Goal: Task Accomplishment & Management: Complete application form

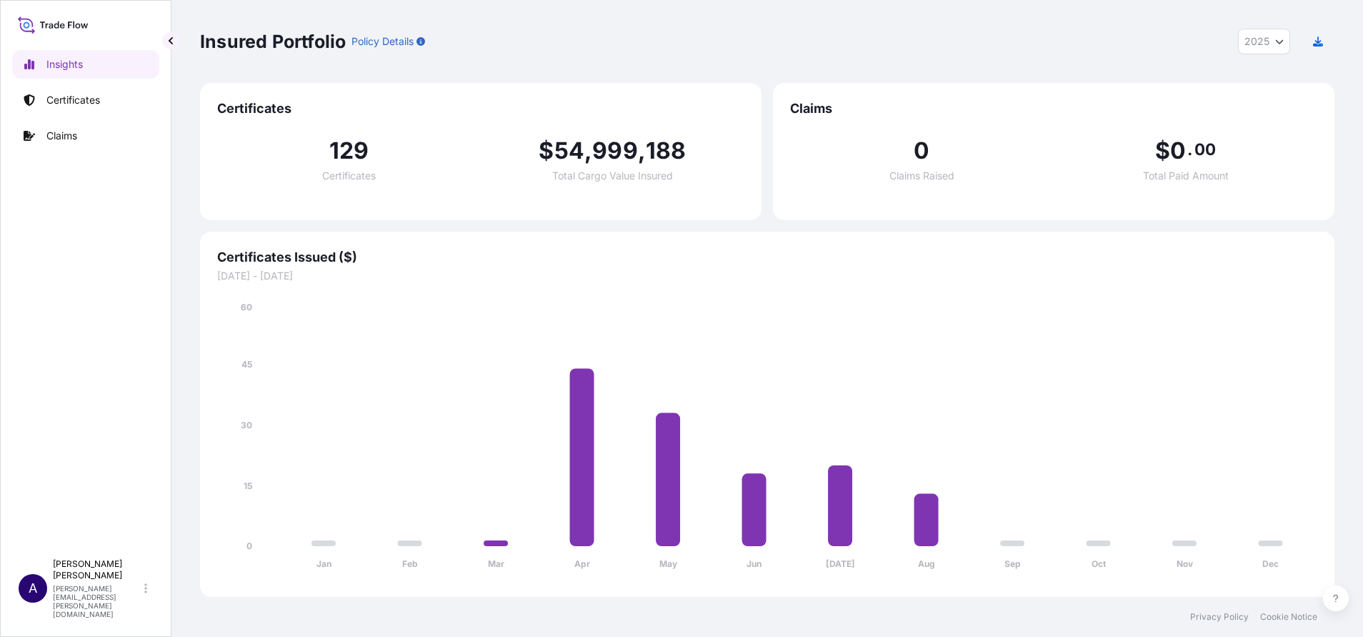
select select "2025"
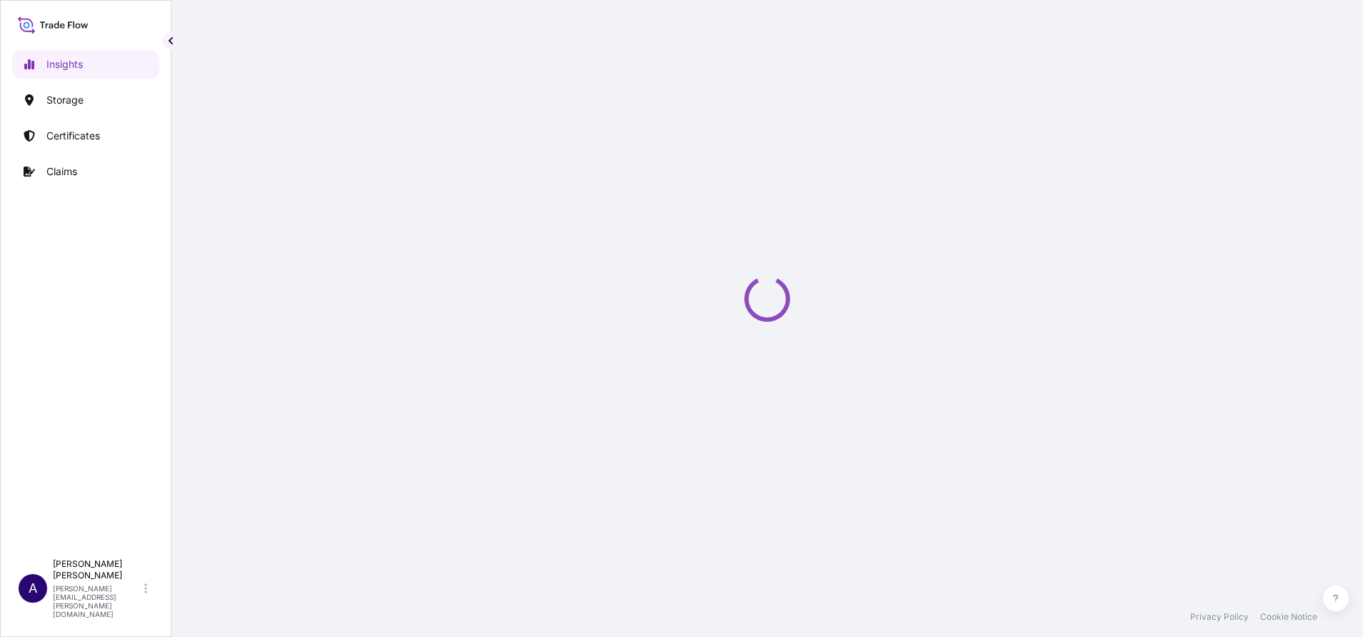
select select "2025"
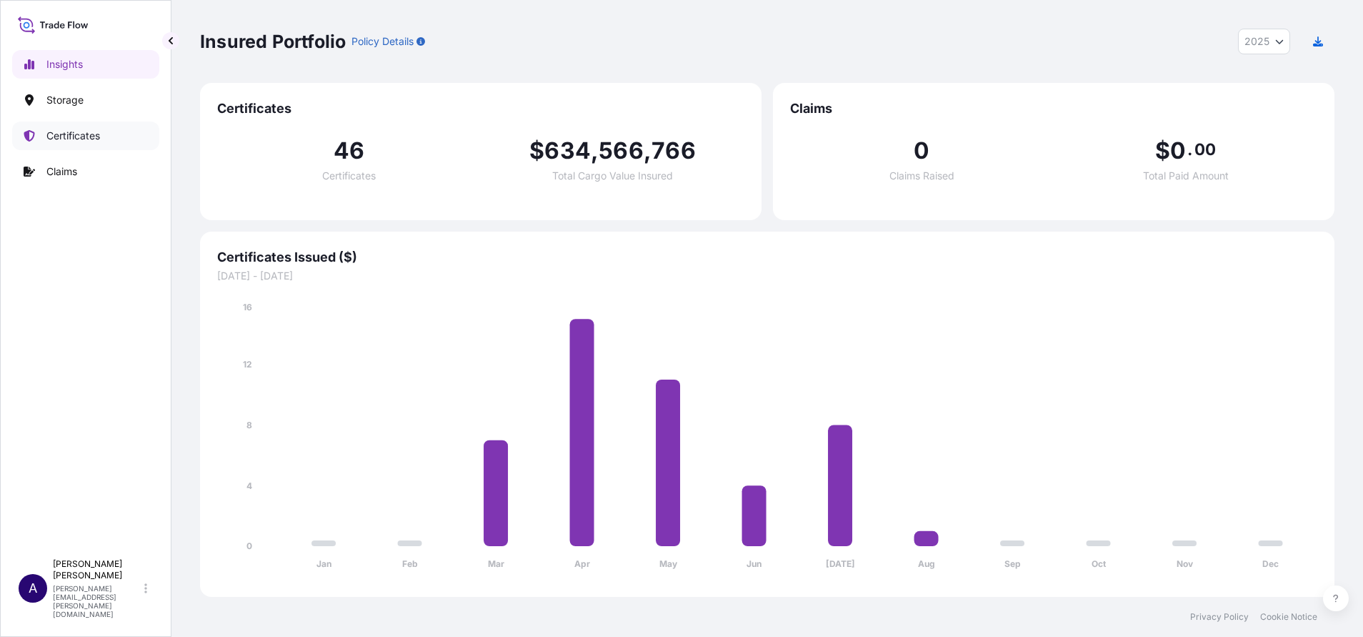
click at [71, 134] on p "Certificates" at bounding box center [73, 136] width 54 height 14
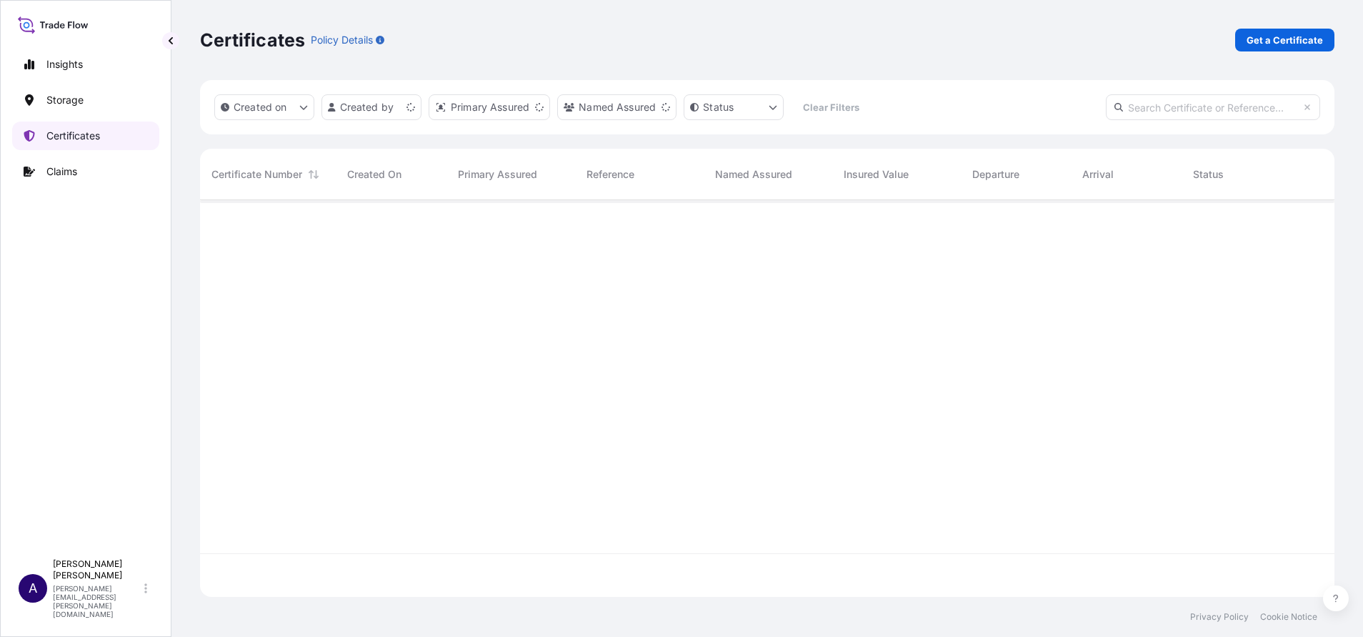
scroll to position [388, 1118]
click at [1298, 40] on p "Get a Certificate" at bounding box center [1285, 40] width 76 height 14
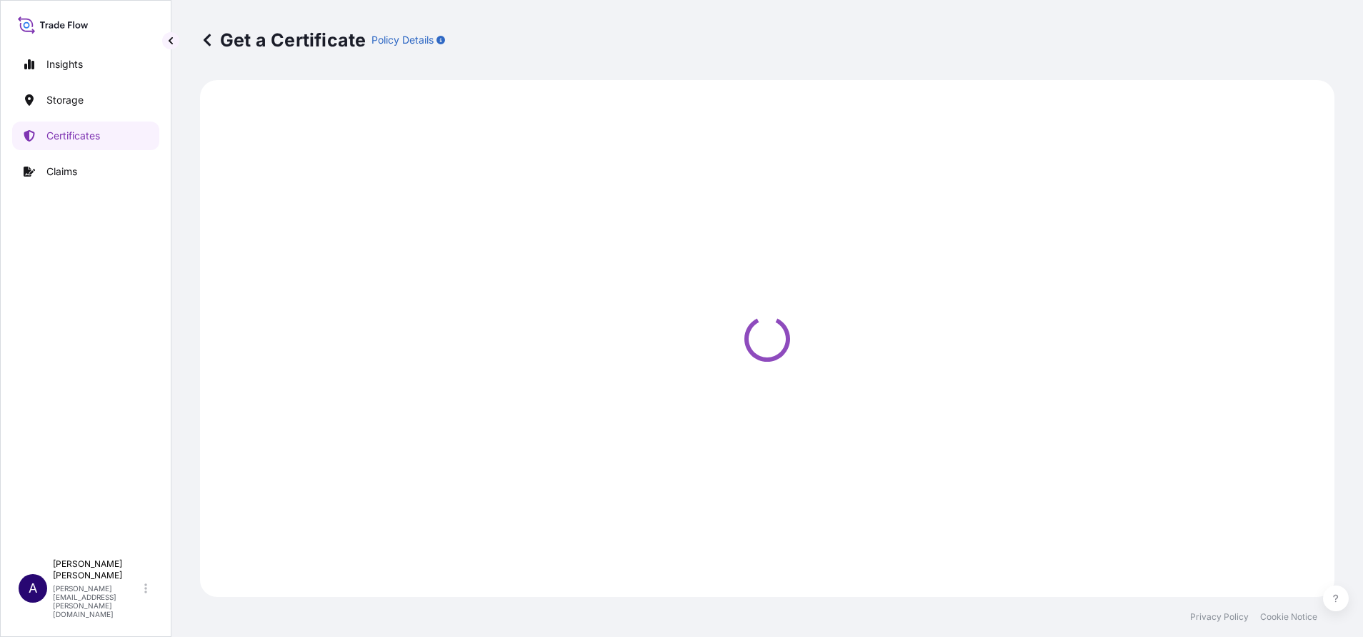
select select "Sea"
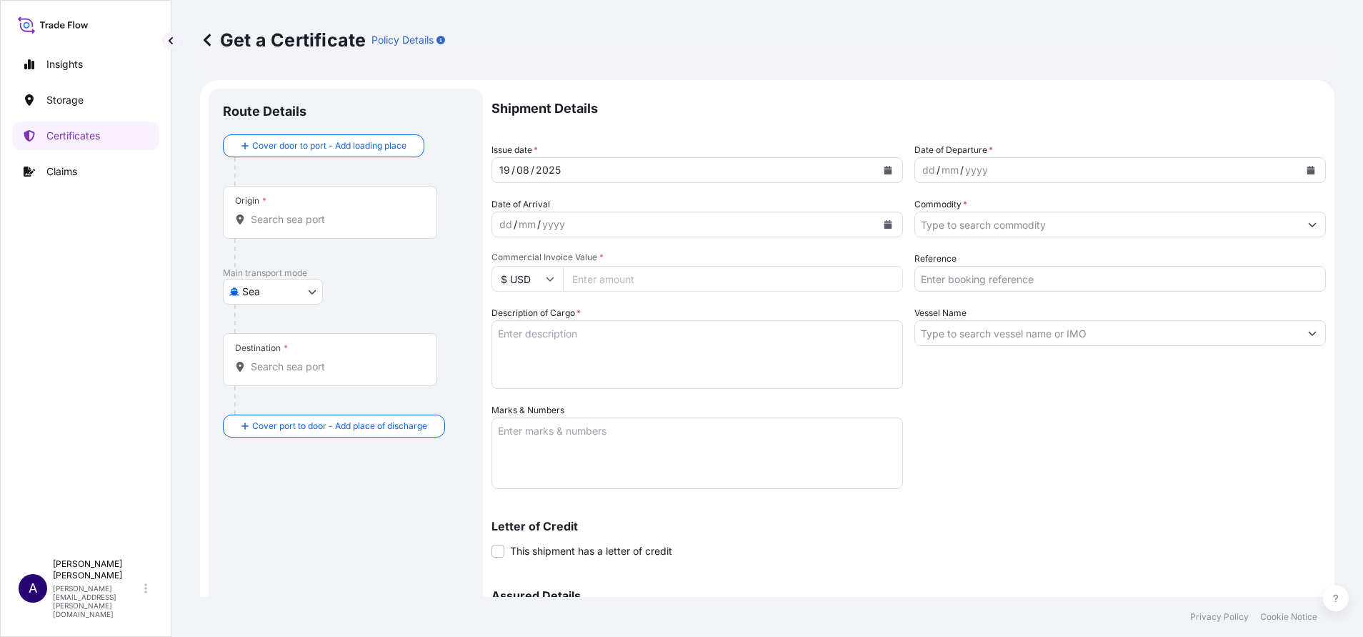
click at [364, 200] on div "Origin *" at bounding box center [330, 212] width 214 height 53
click at [364, 212] on input "Origin *" at bounding box center [335, 219] width 169 height 14
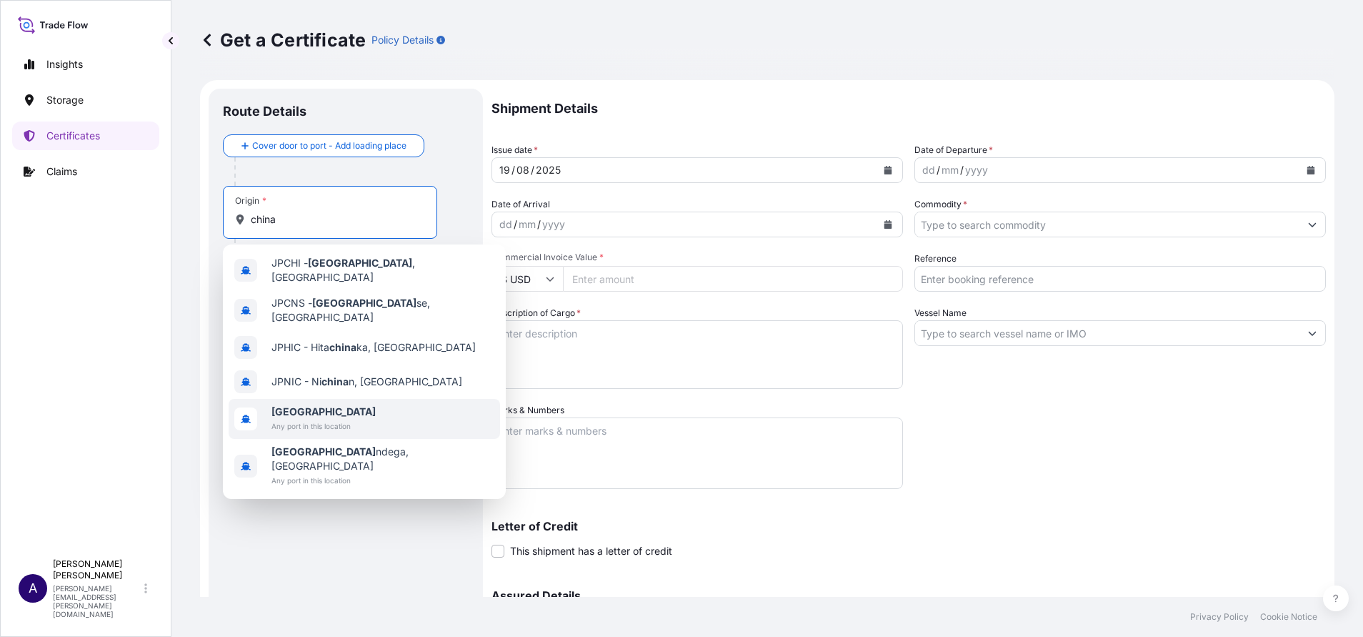
click at [294, 405] on b "China" at bounding box center [324, 411] width 104 height 12
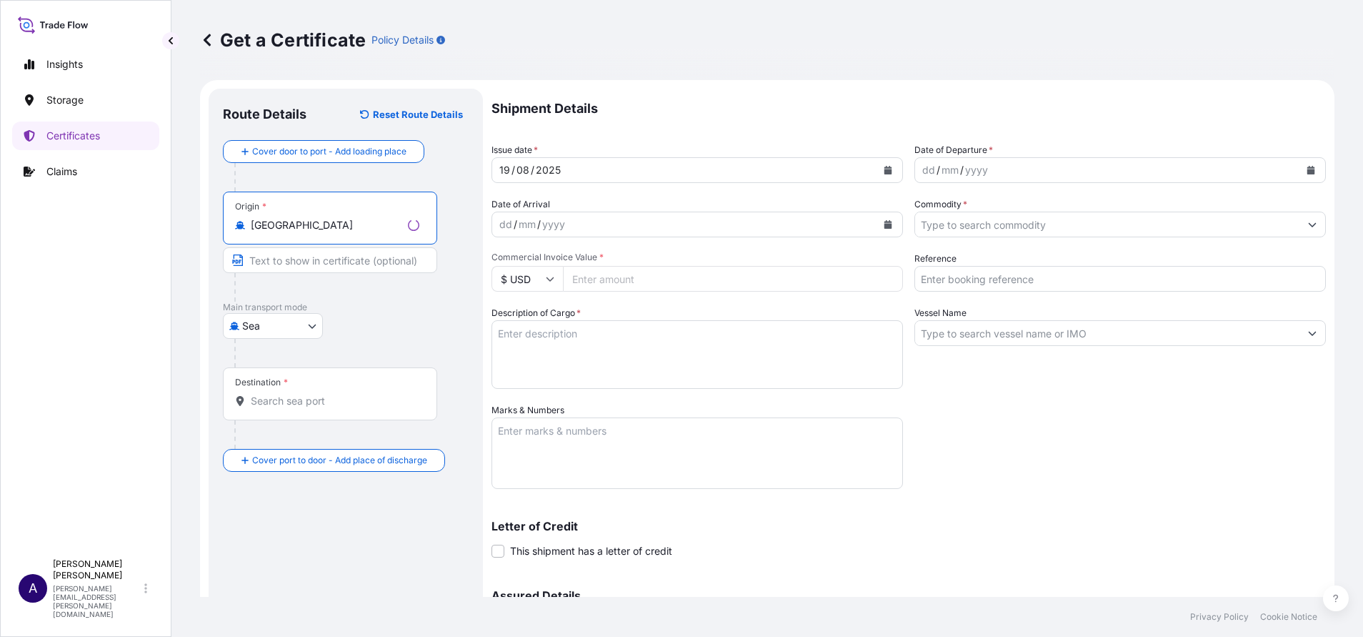
type input "China"
click at [304, 390] on div "Destination *" at bounding box center [330, 393] width 214 height 53
click at [304, 394] on input "Destination *" at bounding box center [335, 401] width 169 height 14
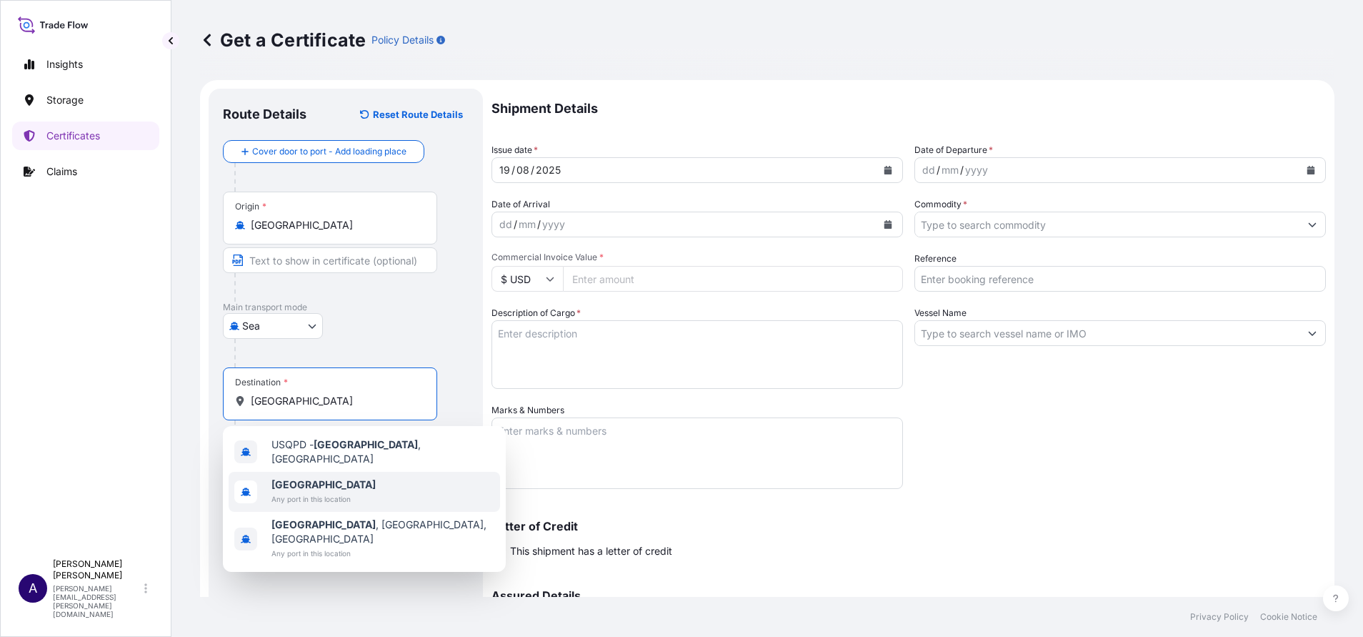
click at [267, 492] on div "Poland Any port in this location" at bounding box center [365, 492] width 272 height 40
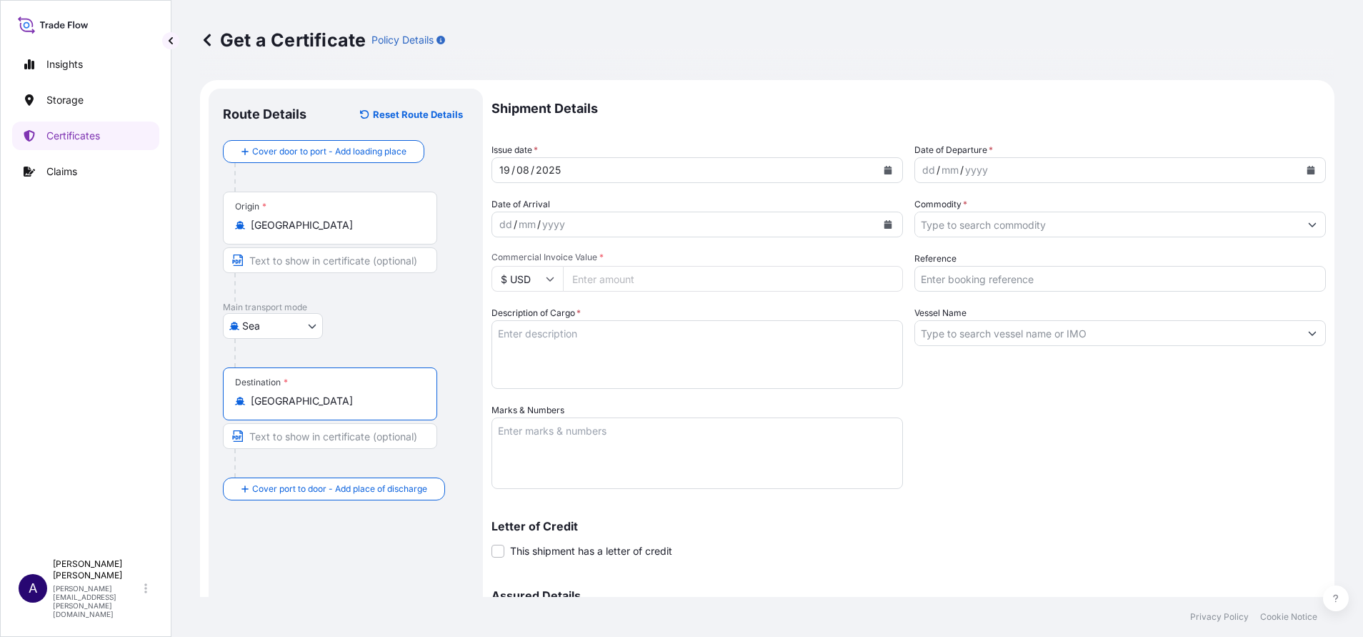
type input "Poland"
click at [885, 168] on icon "Calendar" at bounding box center [889, 170] width 8 height 9
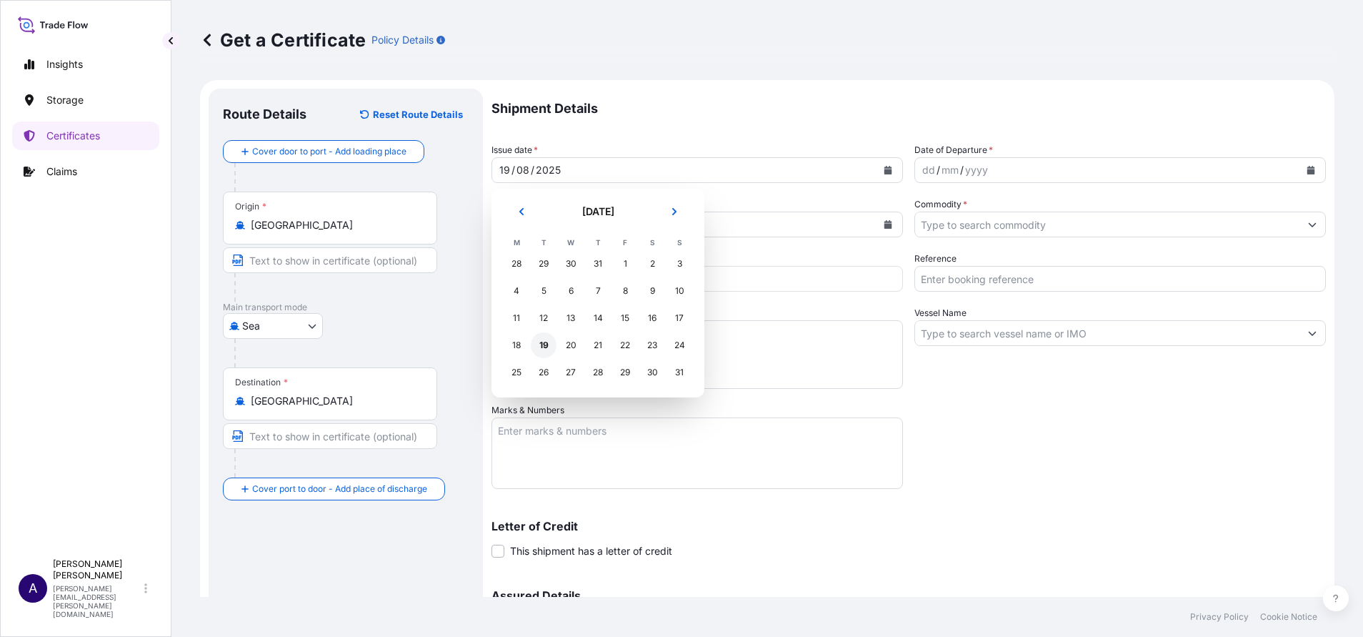
click at [544, 339] on div "19" at bounding box center [544, 345] width 26 height 26
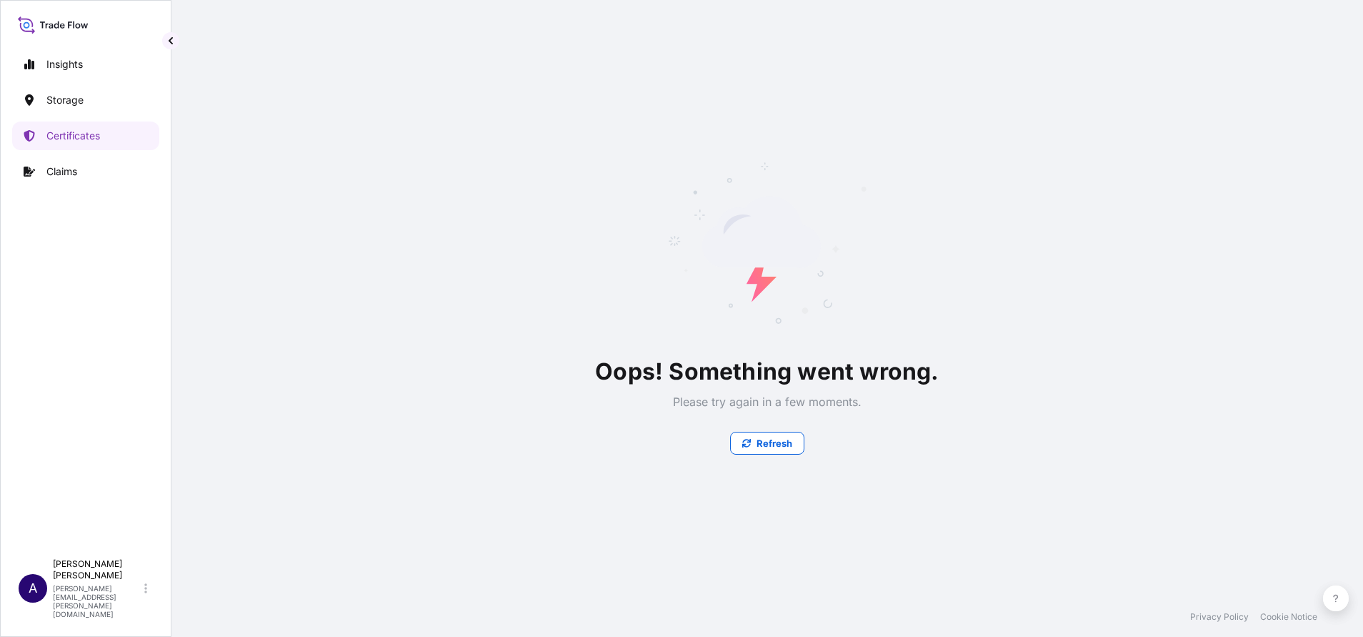
click at [1077, 174] on div "Oops! Something went wrong. Please try again in a few moments. Refresh" at bounding box center [767, 298] width 1135 height 597
click at [75, 96] on p "Storage" at bounding box center [64, 100] width 37 height 14
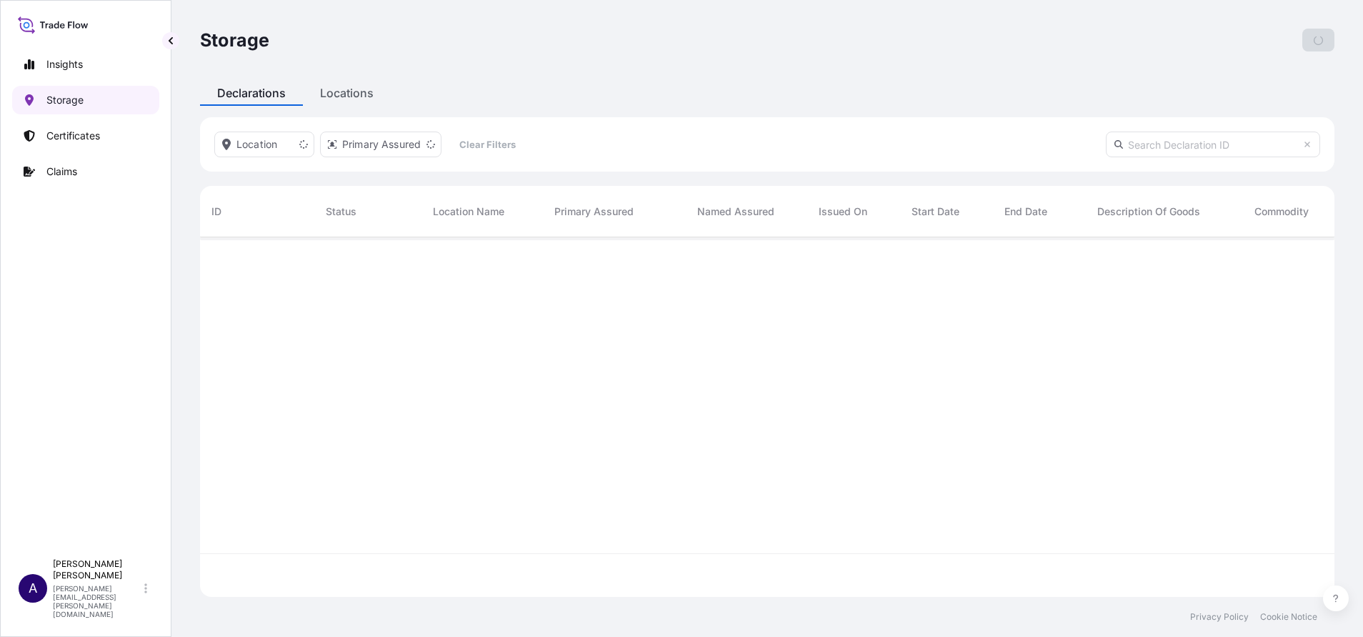
scroll to position [351, 1118]
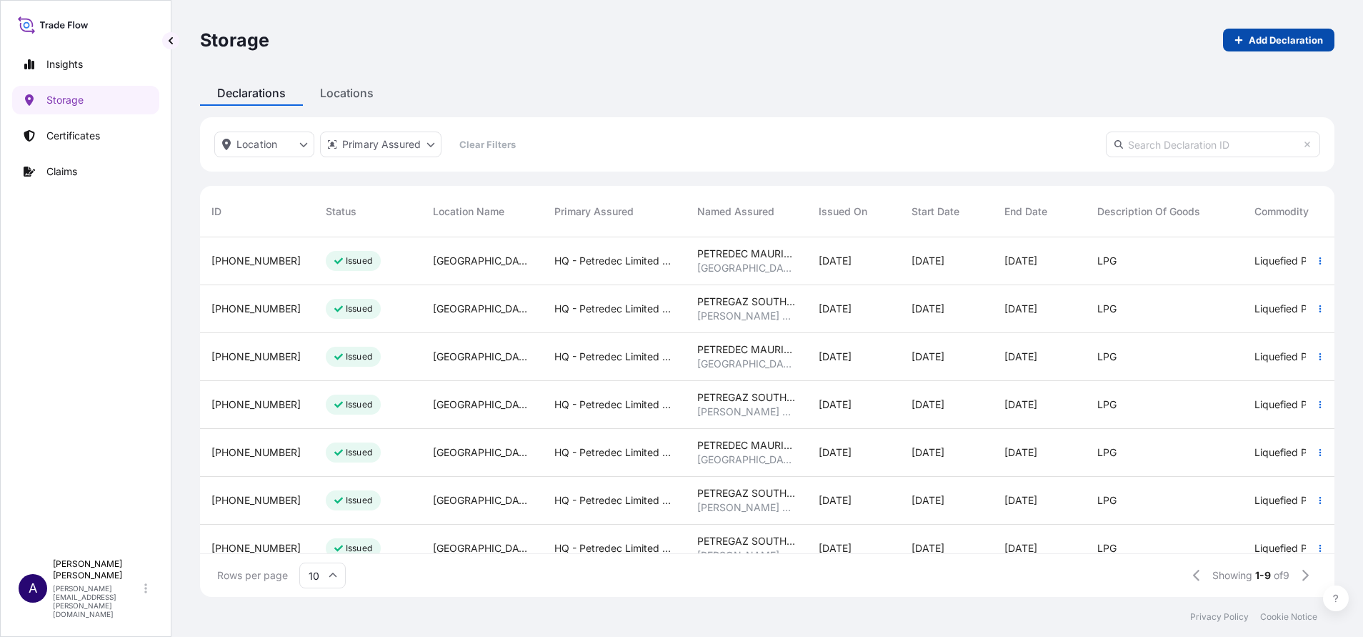
click at [1255, 38] on p "Add Declaration" at bounding box center [1286, 40] width 74 height 14
select select "USD"
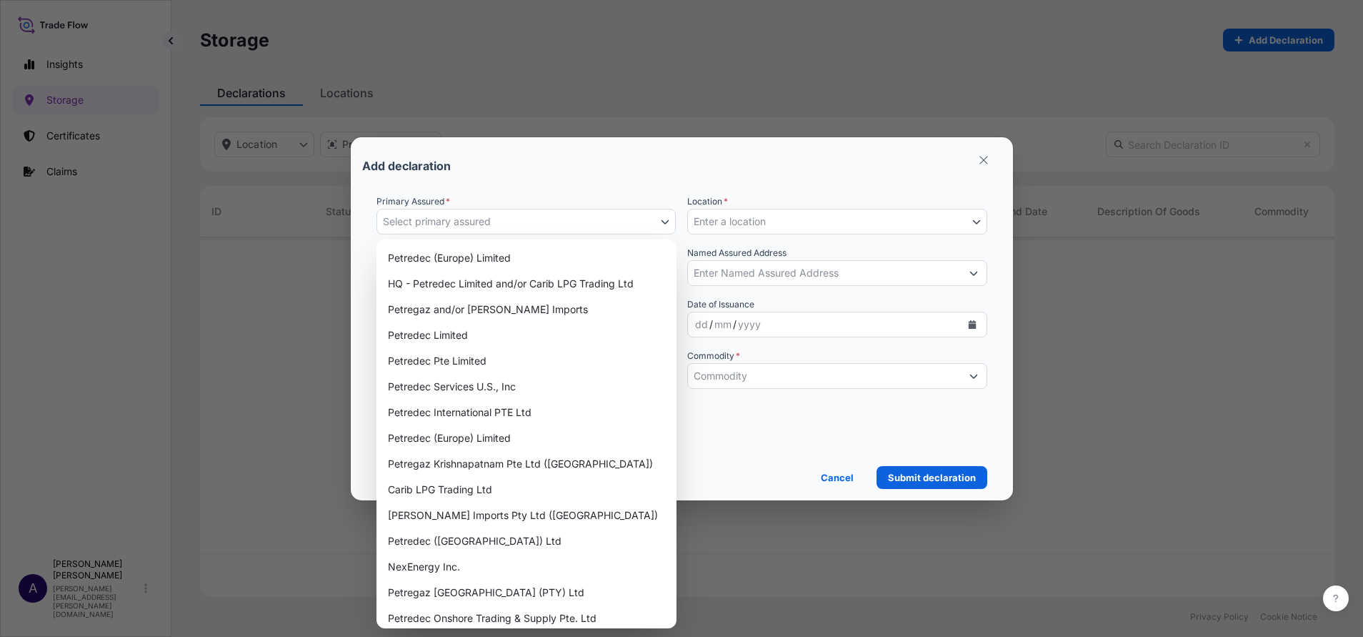
click at [667, 217] on icon "button" at bounding box center [665, 221] width 9 height 9
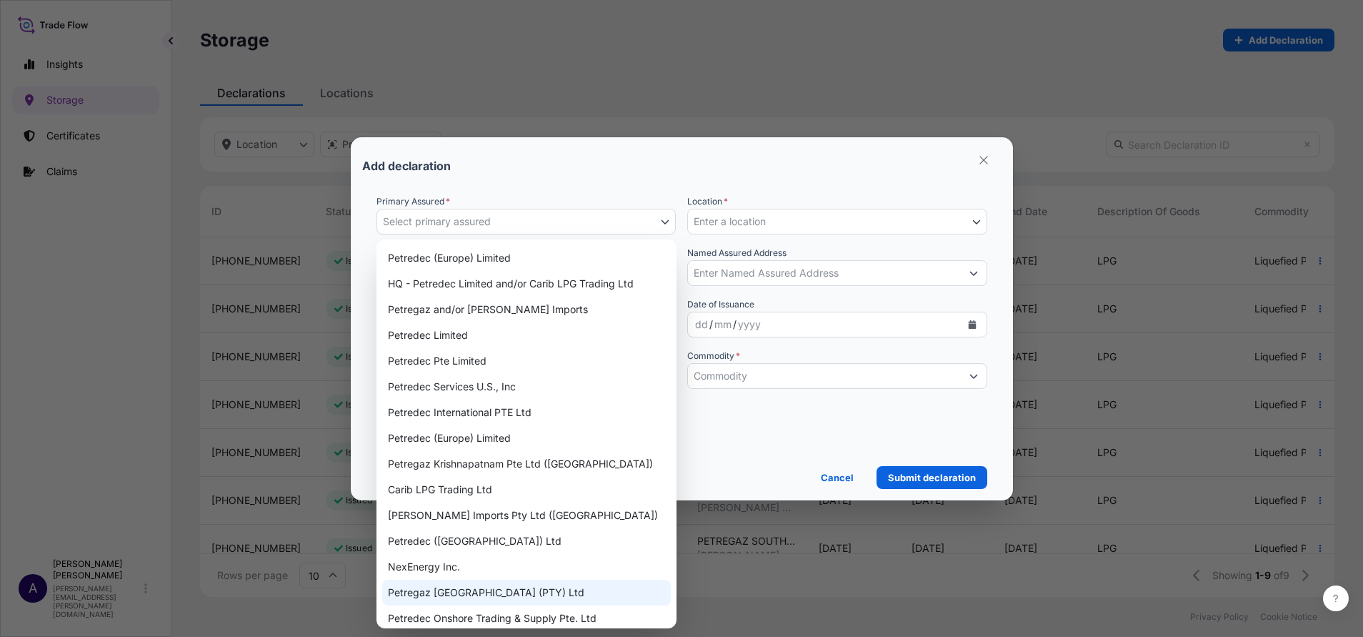
click at [508, 583] on div "Petregaz South Africa (PTY) Ltd" at bounding box center [526, 592] width 289 height 26
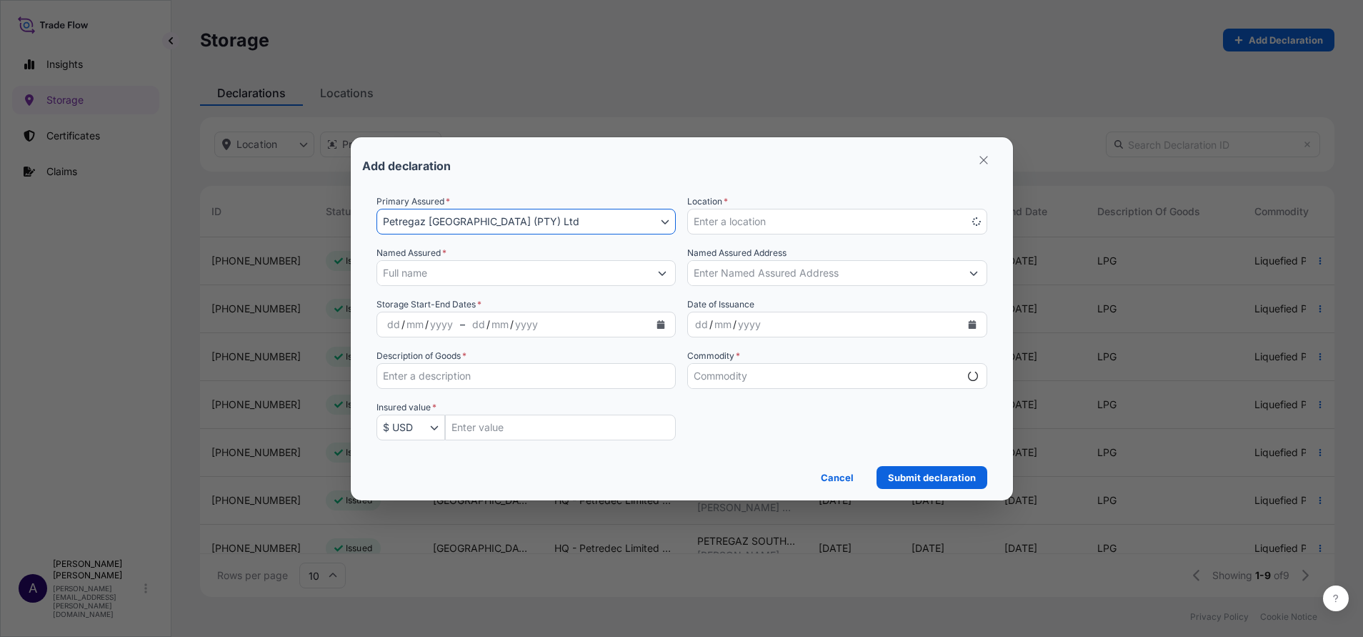
select select "mt"
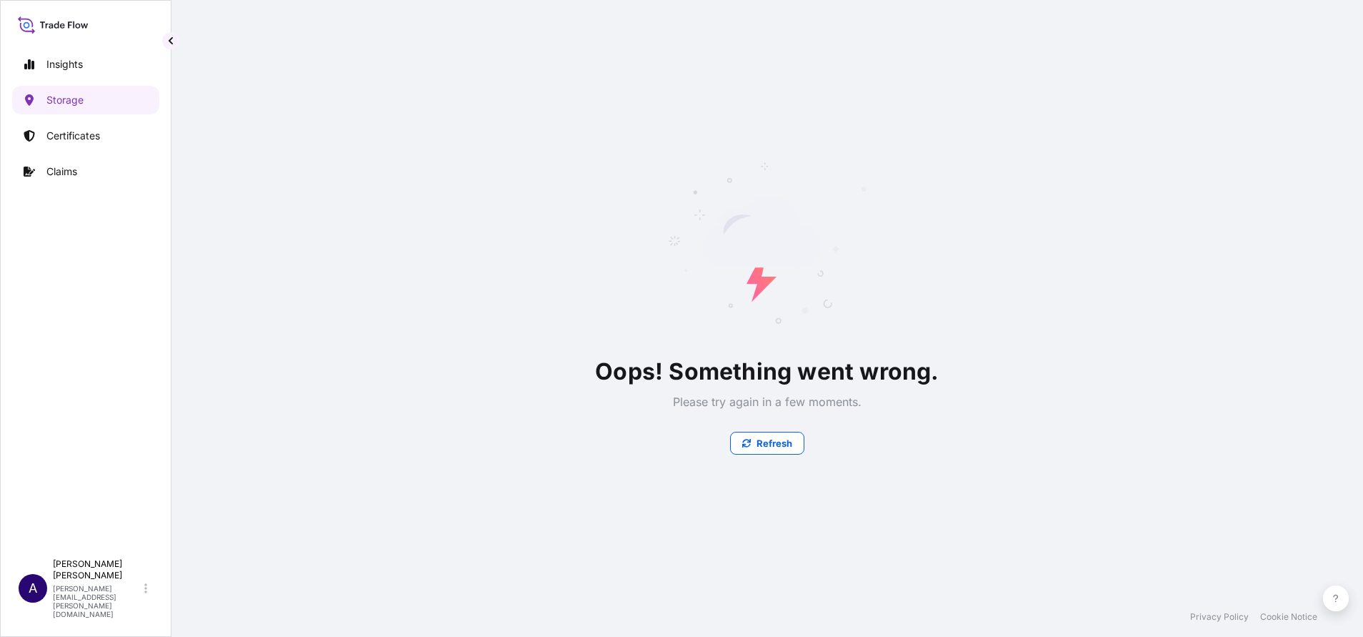
click at [663, 269] on div "Oops! Something went wrong. Please try again in a few moments. Refresh" at bounding box center [767, 299] width 401 height 312
click at [70, 57] on p "Insights" at bounding box center [64, 64] width 36 height 14
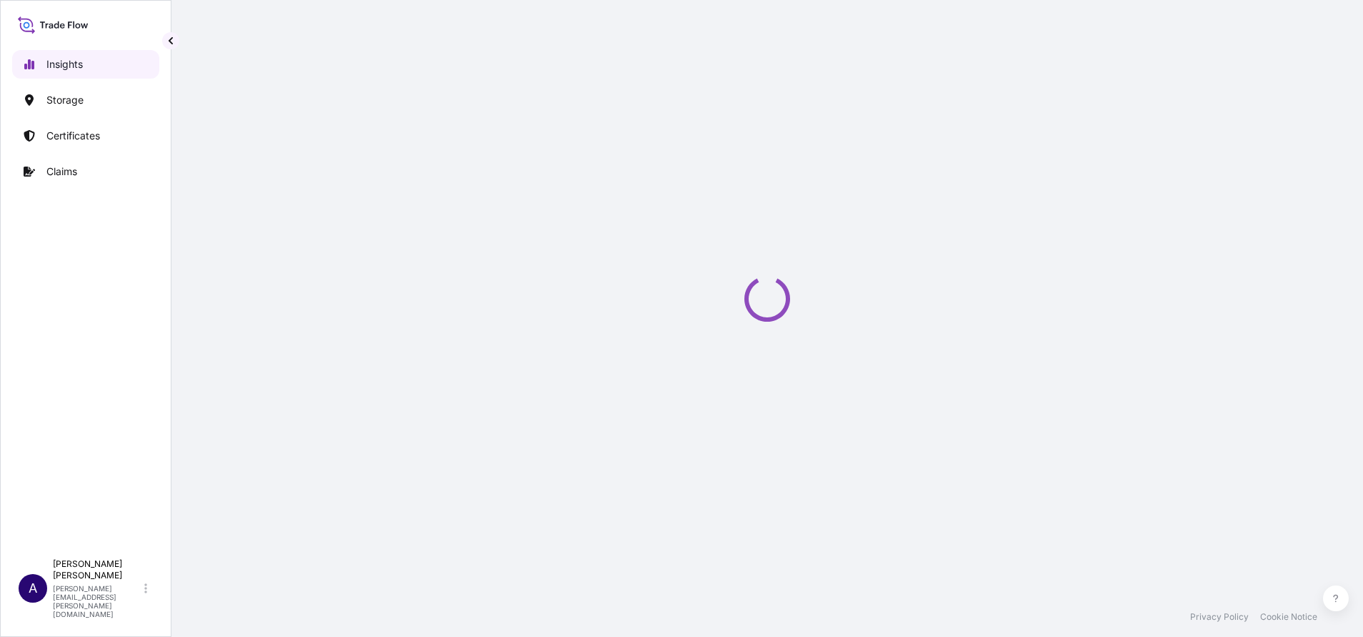
select select "2025"
